Goal: Communication & Community: Participate in discussion

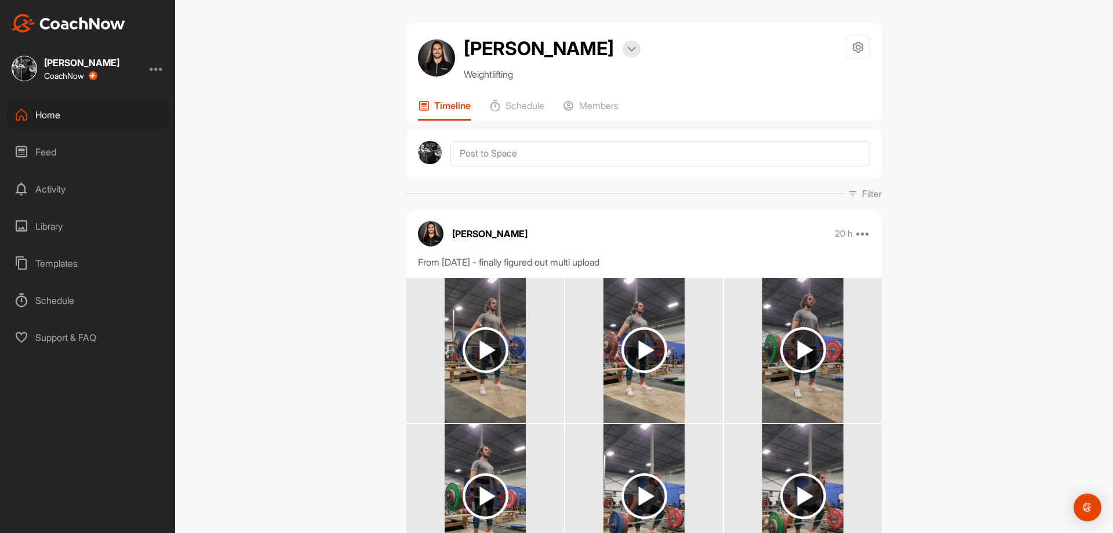
click at [133, 115] on div "Home" at bounding box center [87, 114] width 163 height 29
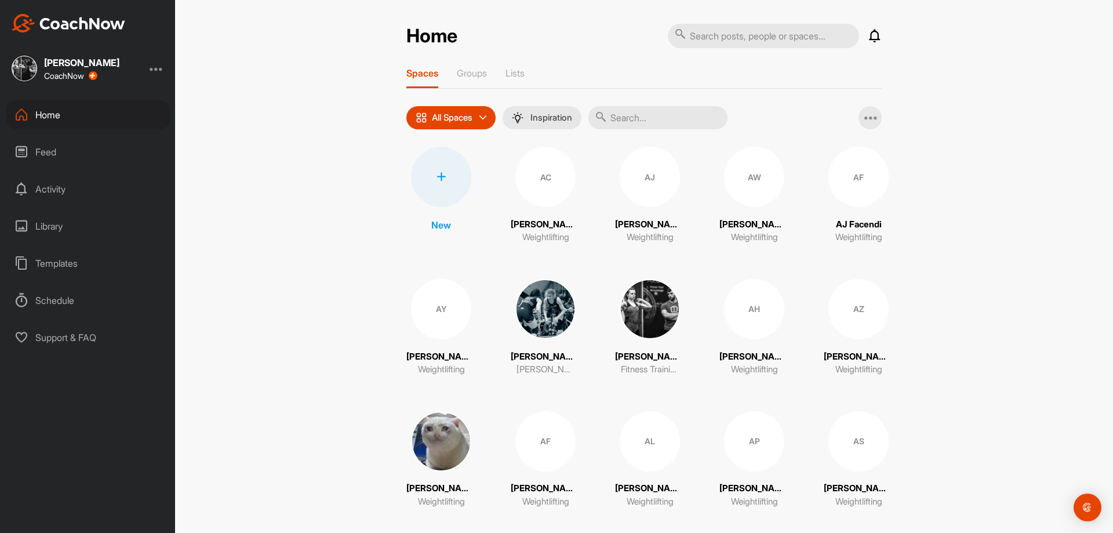
click at [633, 111] on input "text" at bounding box center [657, 117] width 139 height 23
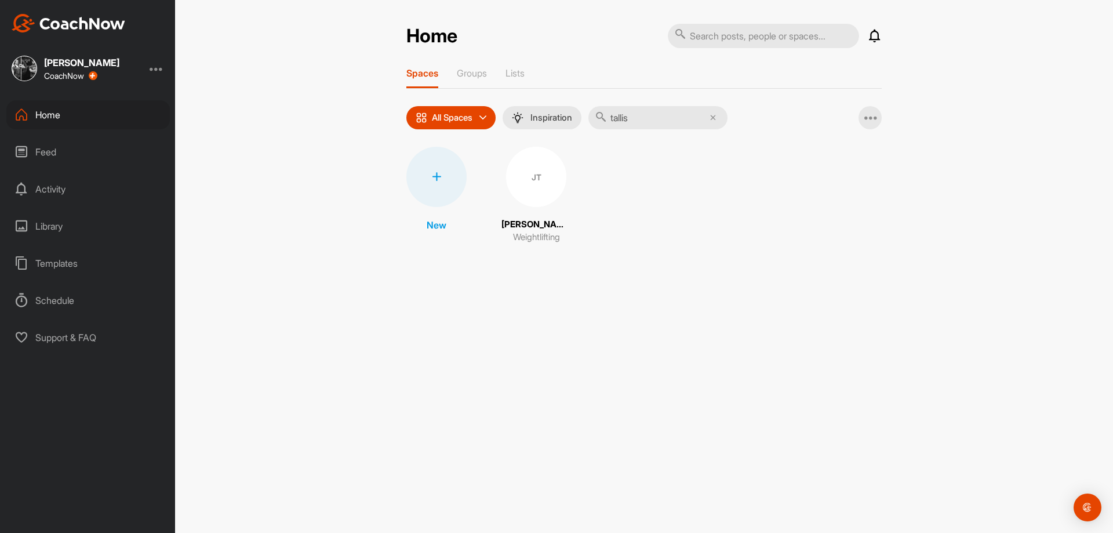
type input "tallis"
click at [556, 176] on div "JT" at bounding box center [536, 177] width 60 height 60
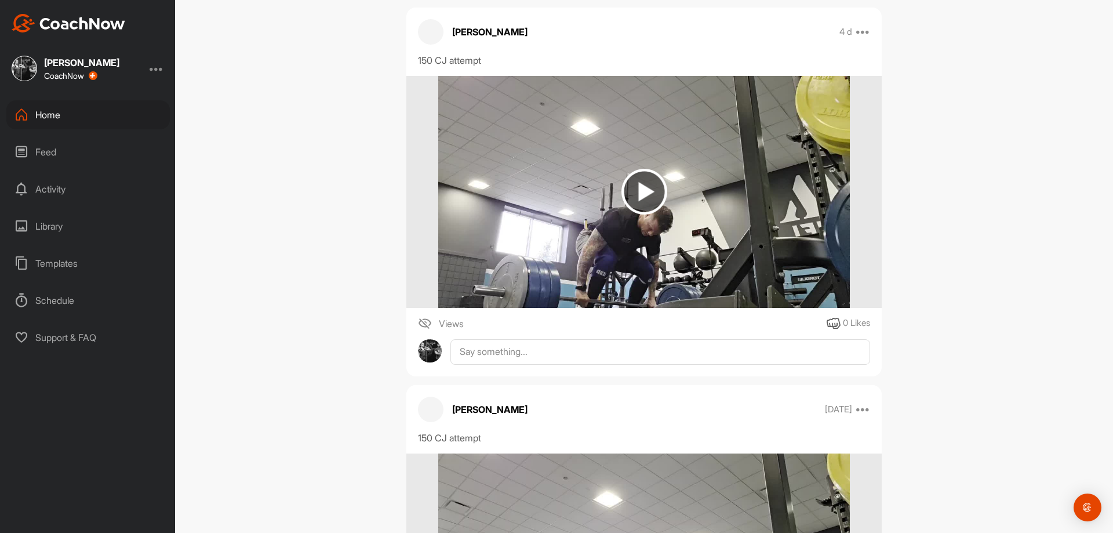
scroll to position [174, 0]
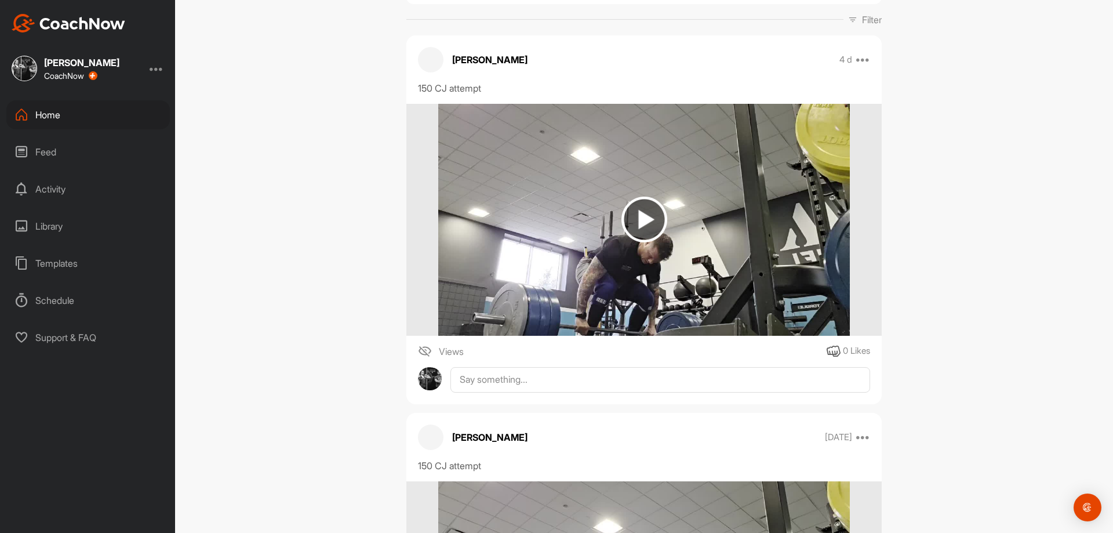
click at [648, 242] on img at bounding box center [643, 220] width 411 height 232
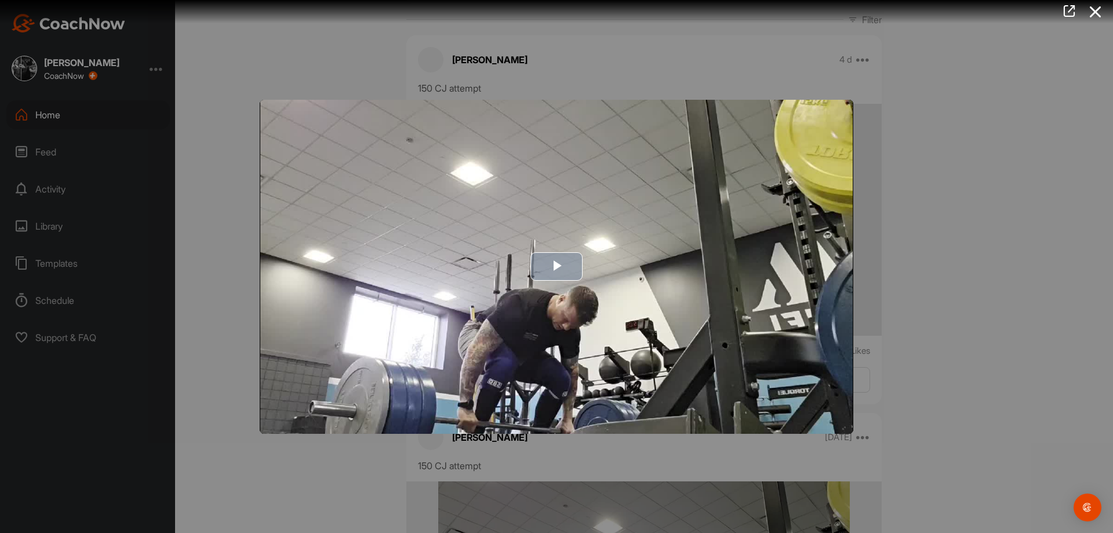
click at [515, 292] on img "Video Player" at bounding box center [556, 267] width 593 height 334
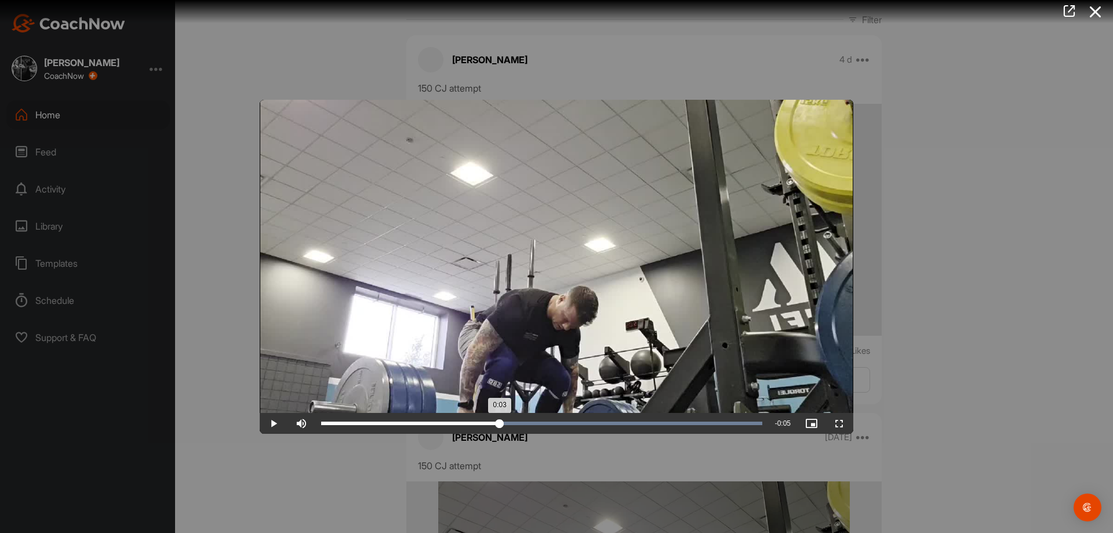
click at [499, 425] on div "Loaded : 100.00% 0:03 0:03" at bounding box center [541, 423] width 453 height 21
click at [282, 423] on span "Video Player" at bounding box center [274, 423] width 28 height 0
click at [663, 438] on div at bounding box center [556, 266] width 1113 height 533
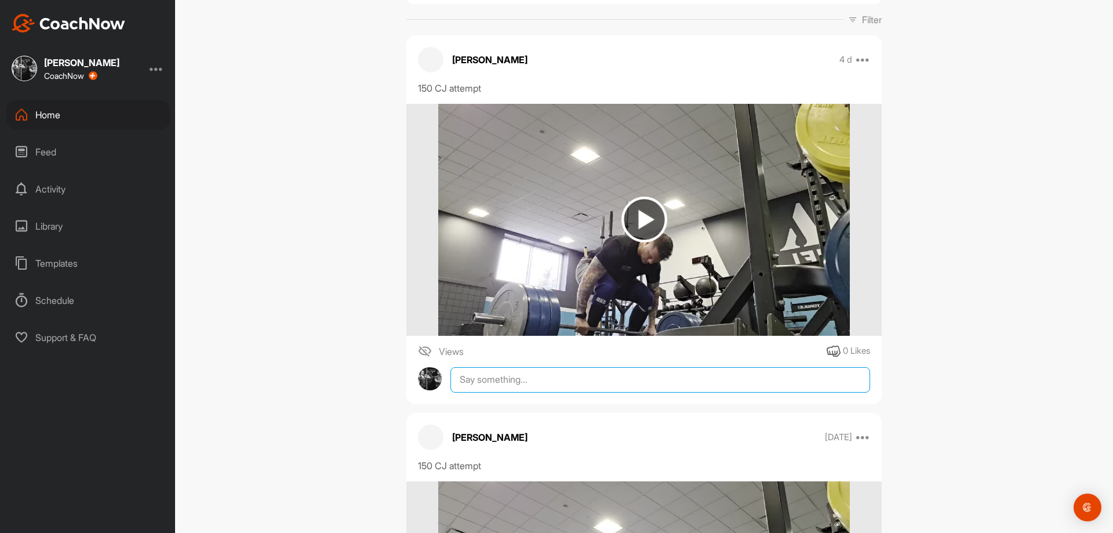
click at [606, 381] on textarea at bounding box center [660, 379] width 420 height 25
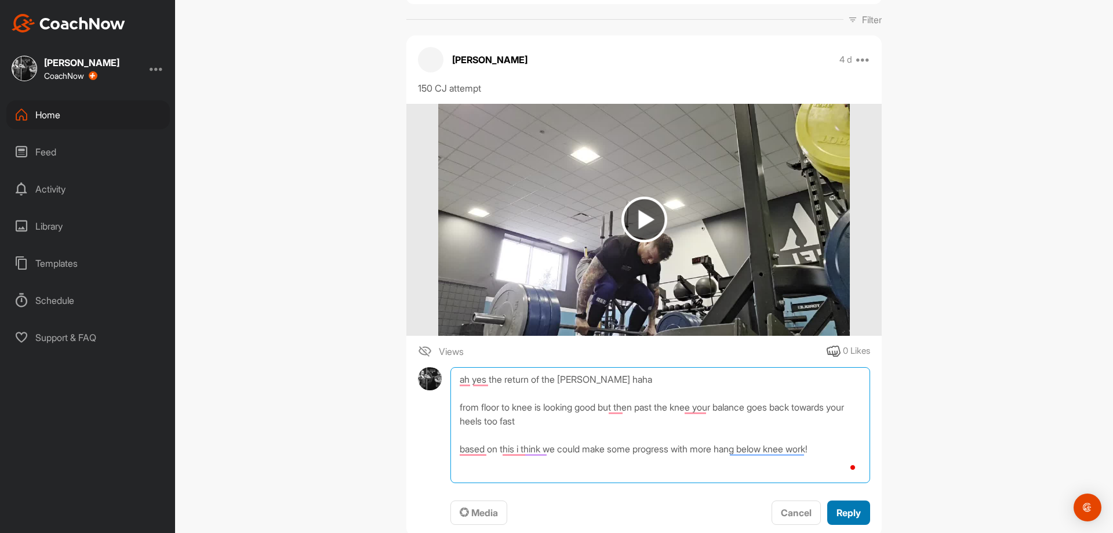
type textarea "ah yes the return of the [PERSON_NAME] haha from floor to knee is looking good …"
click at [851, 520] on button "Reply" at bounding box center [848, 512] width 43 height 25
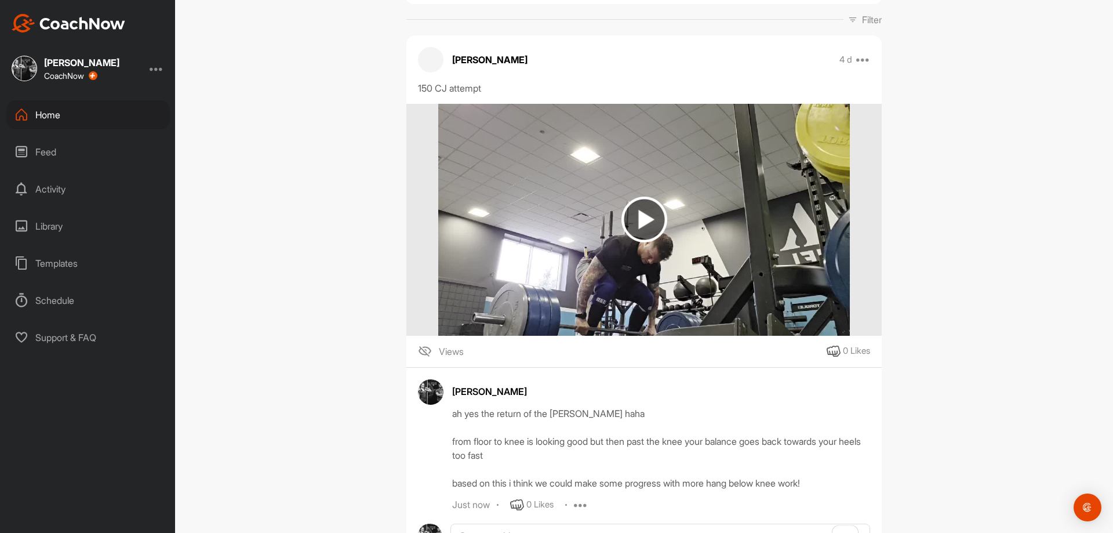
click at [282, 69] on div "[PERSON_NAME] [PERSON_NAME] Bookings Weightlifting Space Settings Your Notifica…" at bounding box center [644, 266] width 938 height 533
